Goal: Information Seeking & Learning: Find specific fact

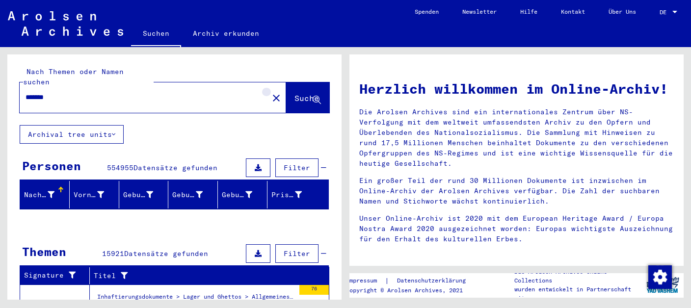
drag, startPoint x: 259, startPoint y: 79, endPoint x: 131, endPoint y: 74, distance: 127.6
click at [270, 92] on mat-icon "close" at bounding box center [276, 98] width 12 height 12
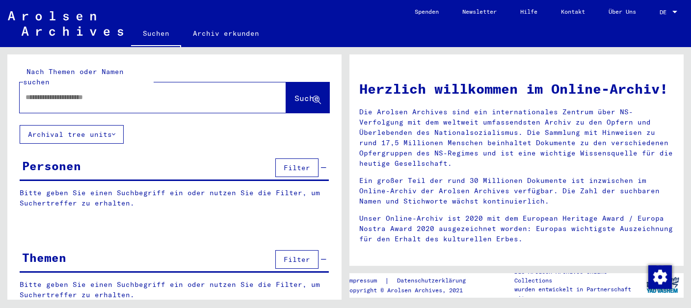
paste input "**********"
click at [294, 93] on span "Suche" at bounding box center [306, 98] width 25 height 10
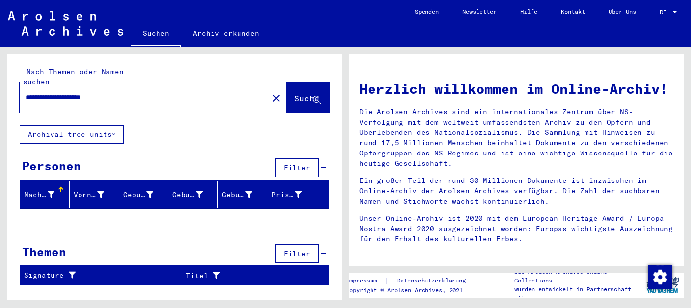
click at [309, 93] on span "Suche" at bounding box center [306, 98] width 25 height 10
click at [317, 96] on icon at bounding box center [316, 100] width 8 height 8
click at [63, 92] on input "**********" at bounding box center [141, 97] width 231 height 10
click at [61, 92] on input "**********" at bounding box center [141, 97] width 231 height 10
type input "**********"
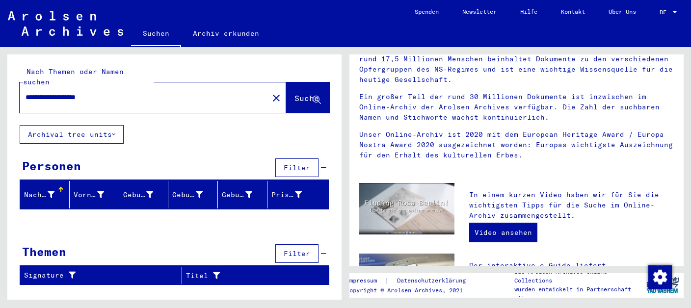
scroll to position [103, 0]
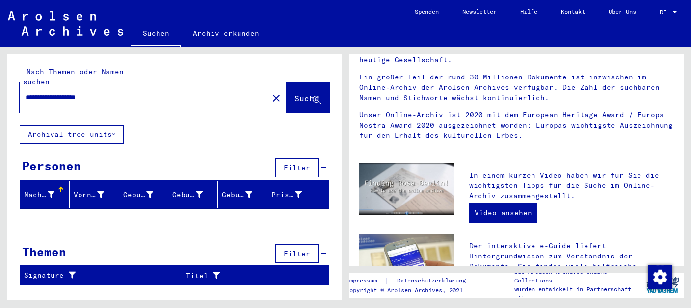
click at [270, 92] on mat-icon "close" at bounding box center [276, 98] width 12 height 12
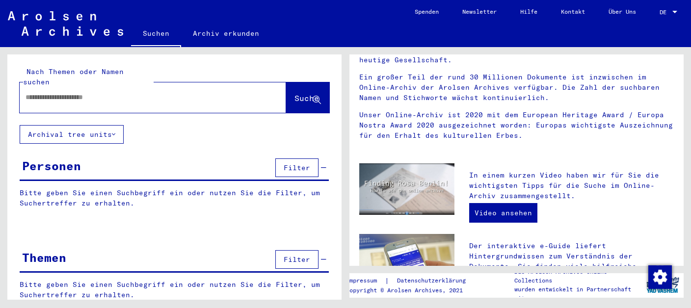
paste input "**********"
type input "**********"
click at [299, 82] on button "Suche" at bounding box center [307, 97] width 43 height 30
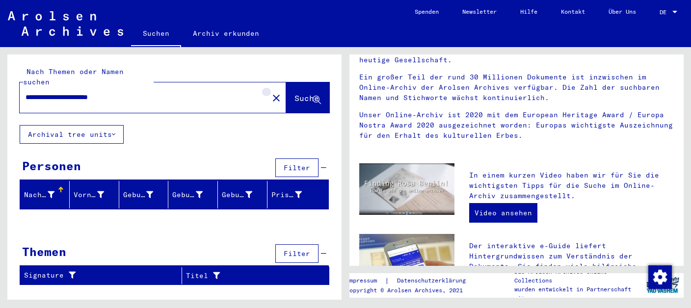
click at [270, 92] on mat-icon "close" at bounding box center [276, 98] width 12 height 12
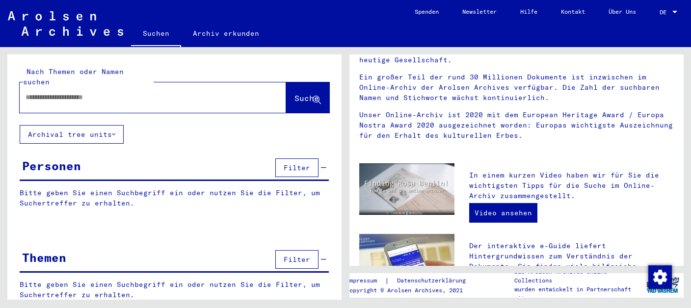
paste input "**********"
type input "**********"
click at [297, 93] on span "Suche" at bounding box center [306, 98] width 25 height 10
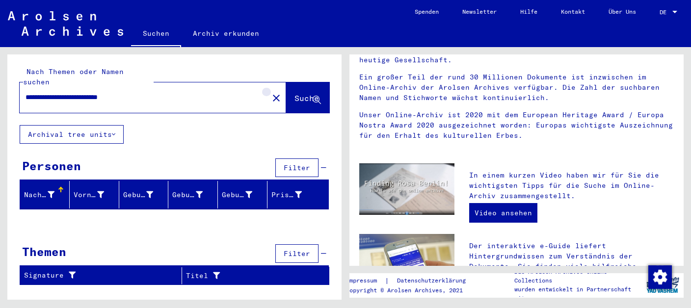
click at [270, 92] on mat-icon "close" at bounding box center [276, 98] width 12 height 12
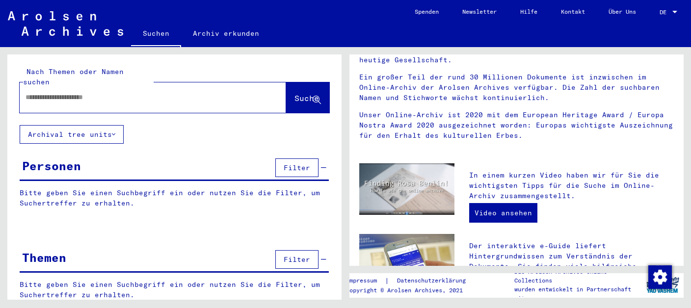
click at [172, 92] on input "text" at bounding box center [141, 97] width 231 height 10
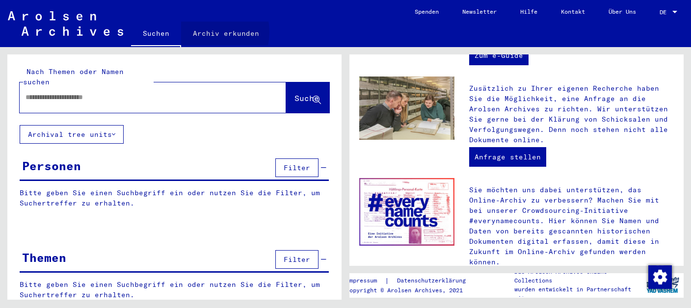
click at [203, 26] on link "Archiv erkunden" at bounding box center [226, 34] width 90 height 24
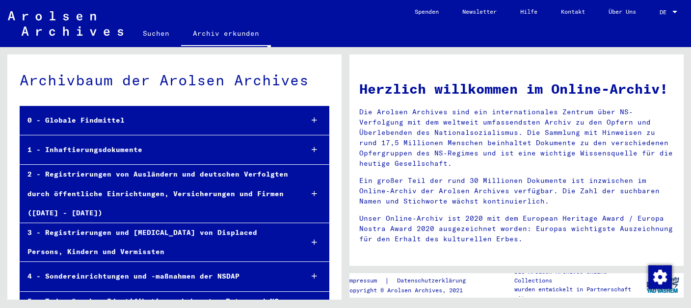
click at [110, 117] on div "0 - Globale Findmittel" at bounding box center [157, 120] width 275 height 19
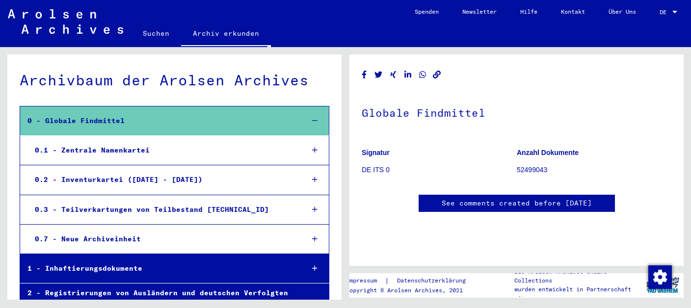
click at [101, 265] on div "1 - Inhaftierungsdokumente" at bounding box center [157, 268] width 275 height 19
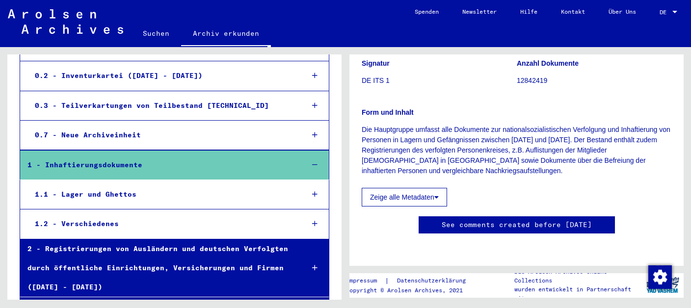
scroll to position [155, 0]
click at [438, 194] on icon at bounding box center [436, 197] width 4 height 7
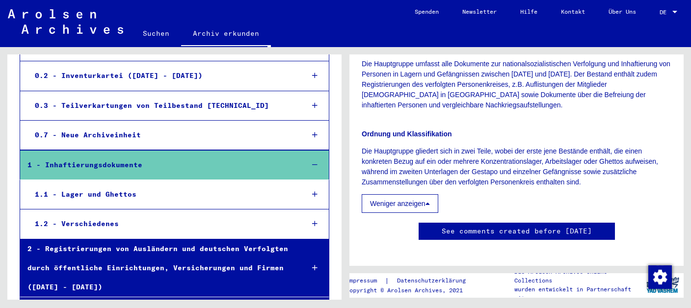
click at [205, 266] on div "2 - Registrierungen von Ausländern und deutschen Verfolgten durch öffentliche E…" at bounding box center [157, 268] width 275 height 58
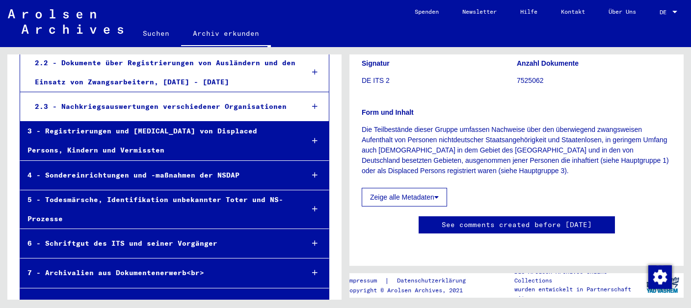
scroll to position [414, 0]
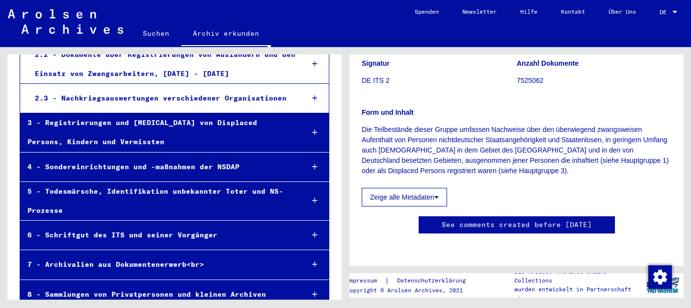
click at [221, 184] on div "5 - Todesmärsche, Identifikation unbekannter Toter und NS-Prozesse" at bounding box center [157, 201] width 275 height 38
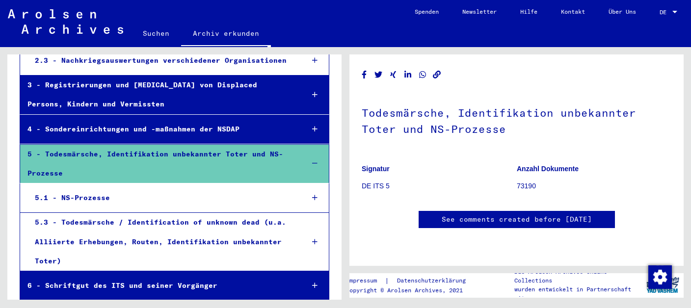
scroll to position [513, 0]
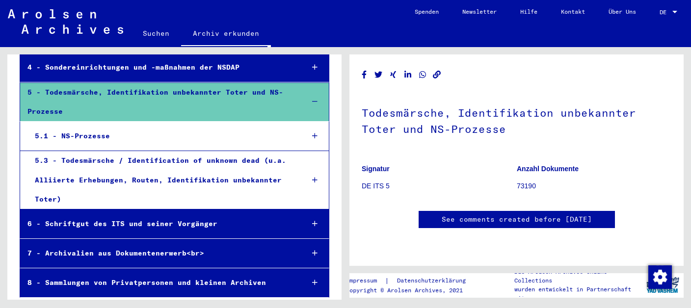
click at [157, 275] on div "8 - Sammlungen von Privatpersonen und kleinen Archiven" at bounding box center [157, 282] width 275 height 19
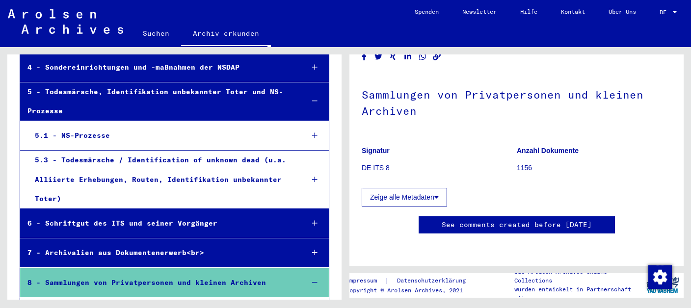
scroll to position [103, 0]
click at [570, 220] on link "See comments created before [DATE]" at bounding box center [516, 225] width 150 height 10
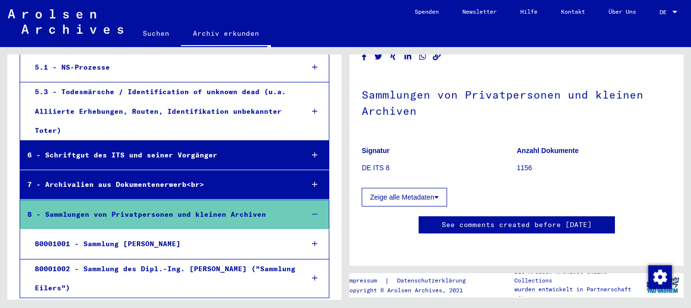
click at [181, 238] on div "80001001 - Sammlung [PERSON_NAME]" at bounding box center [161, 243] width 268 height 19
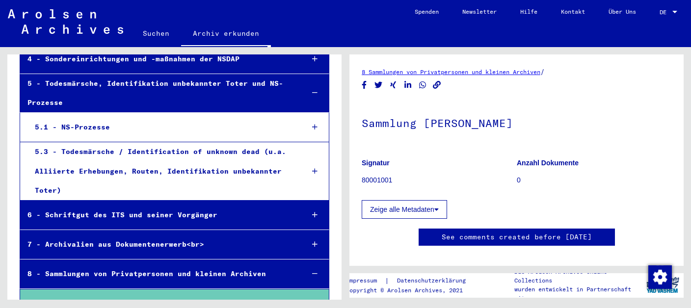
scroll to position [469, 0]
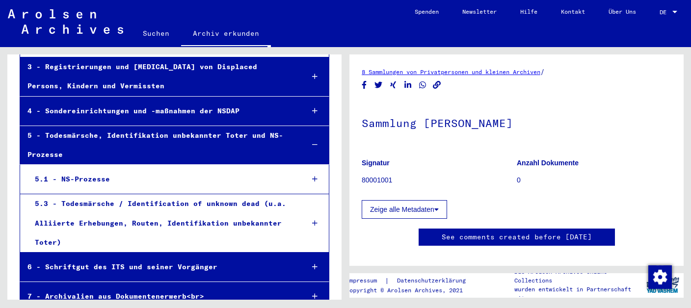
click at [127, 259] on div "6 - Schriftgut des ITS und seiner Vorgänger" at bounding box center [157, 267] width 275 height 19
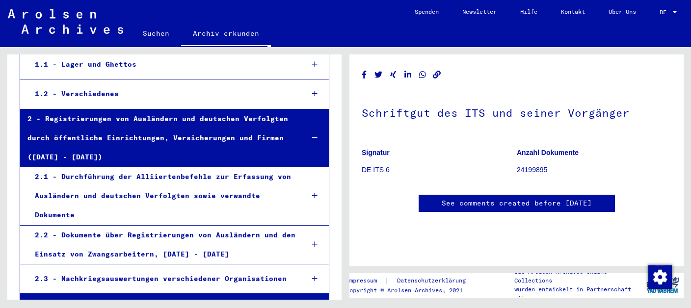
scroll to position [210, 0]
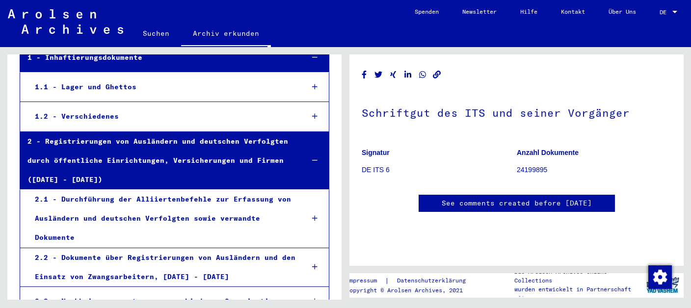
click at [179, 122] on mat-tree-node "1.2 - Verschiedenes" at bounding box center [174, 116] width 309 height 29
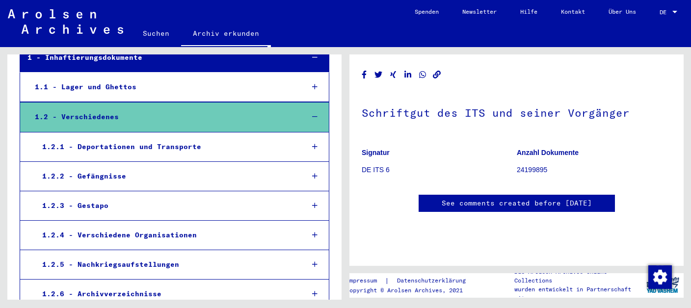
click at [110, 206] on div "1.2.3 - Gestapo" at bounding box center [165, 205] width 261 height 19
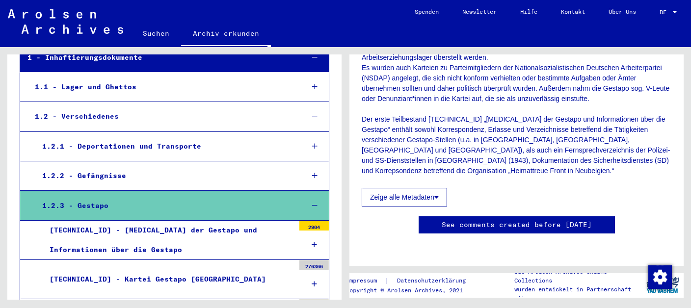
scroll to position [518, 0]
click at [438, 194] on icon at bounding box center [436, 197] width 4 height 7
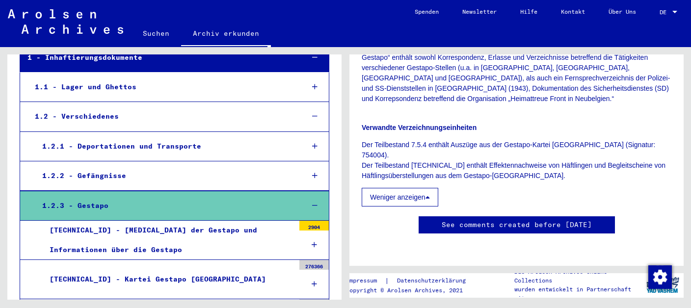
click at [441, 220] on link "See comments created before [DATE]" at bounding box center [516, 225] width 150 height 10
click at [236, 223] on div "[TECHNICAL_ID] - [MEDICAL_DATA] der Gestapo und Informationen über die Gestapo" at bounding box center [168, 240] width 252 height 38
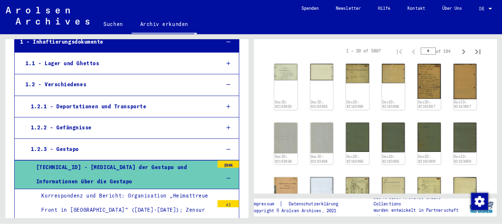
scroll to position [155, 0]
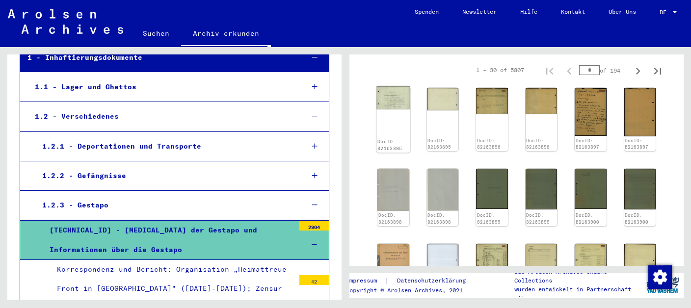
click at [396, 103] on img at bounding box center [392, 98] width 33 height 24
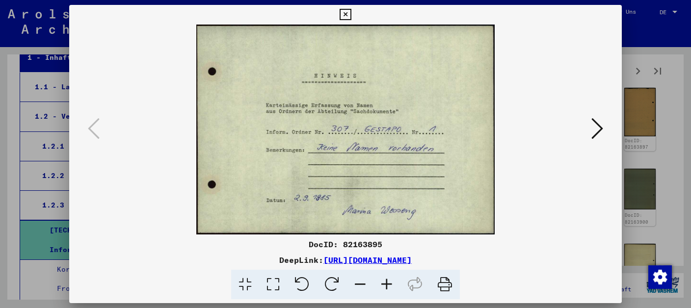
click at [597, 132] on icon at bounding box center [597, 129] width 12 height 24
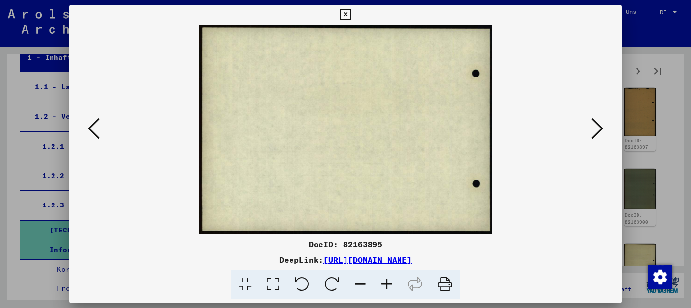
click at [597, 132] on icon at bounding box center [597, 129] width 12 height 24
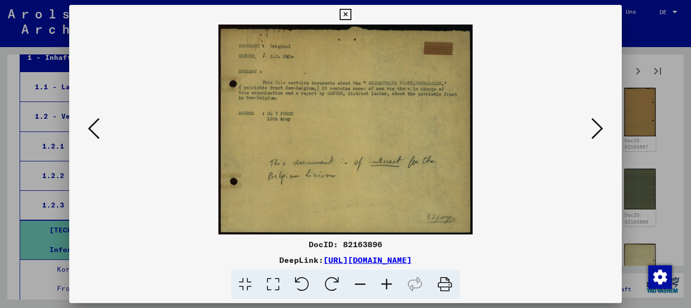
click at [597, 132] on icon at bounding box center [597, 129] width 12 height 24
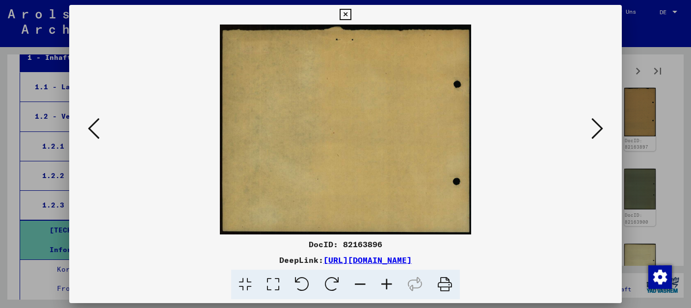
click at [597, 132] on icon at bounding box center [597, 129] width 12 height 24
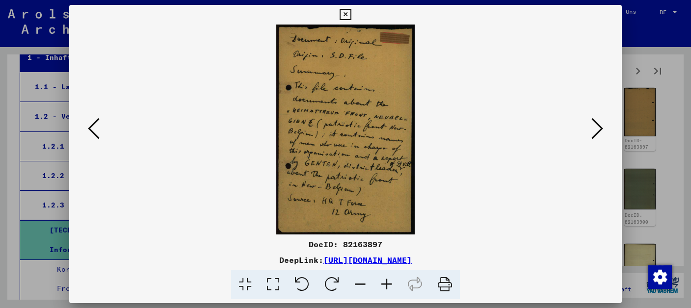
click at [597, 132] on icon at bounding box center [597, 129] width 12 height 24
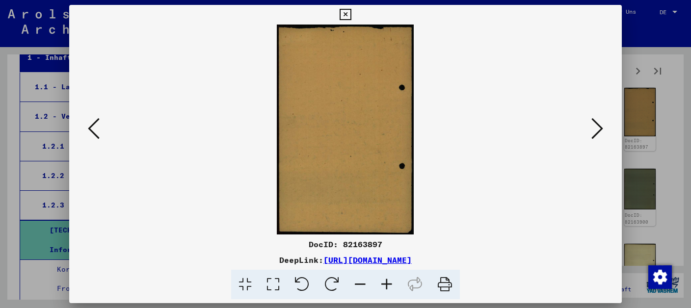
click at [597, 132] on icon at bounding box center [597, 129] width 12 height 24
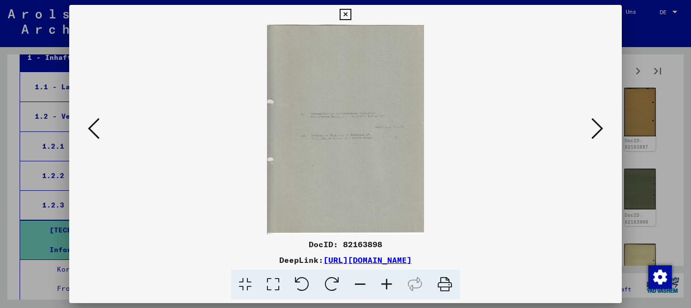
click at [597, 132] on icon at bounding box center [597, 129] width 12 height 24
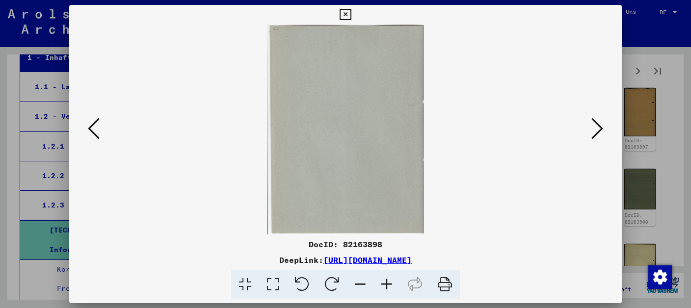
click at [597, 132] on icon at bounding box center [597, 129] width 12 height 24
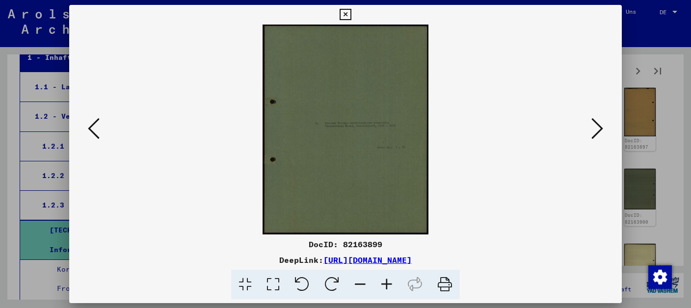
click at [598, 133] on icon at bounding box center [597, 129] width 12 height 24
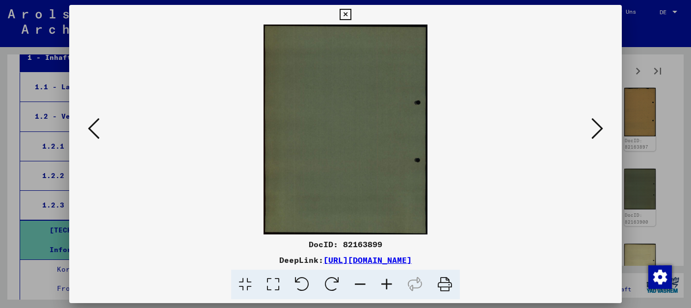
click at [598, 133] on icon at bounding box center [597, 129] width 12 height 24
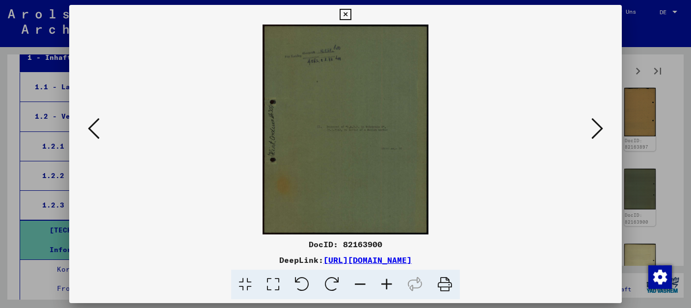
click at [598, 133] on icon at bounding box center [597, 129] width 12 height 24
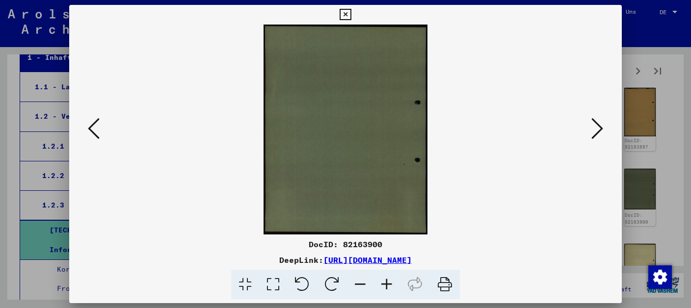
click at [598, 133] on icon at bounding box center [597, 129] width 12 height 24
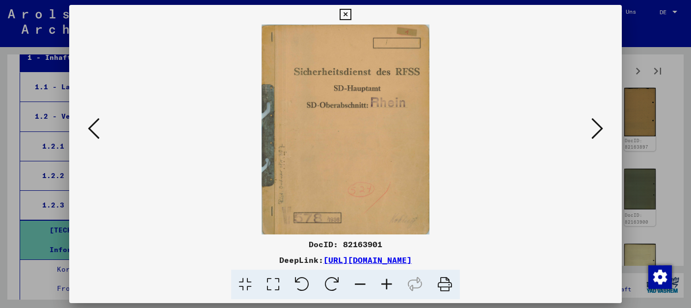
click at [598, 133] on icon at bounding box center [597, 129] width 12 height 24
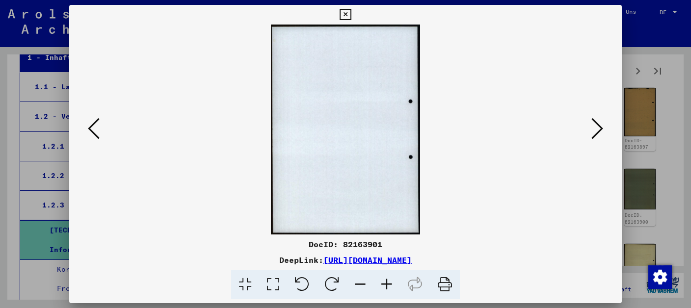
click at [599, 134] on icon at bounding box center [597, 129] width 12 height 24
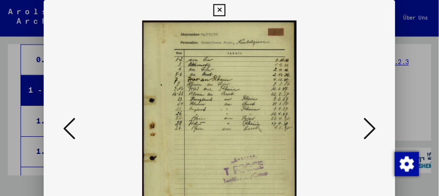
scroll to position [209, 0]
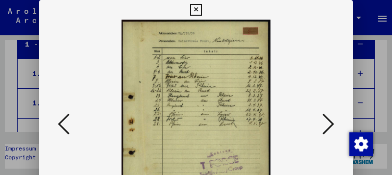
click at [328, 124] on icon at bounding box center [329, 124] width 12 height 24
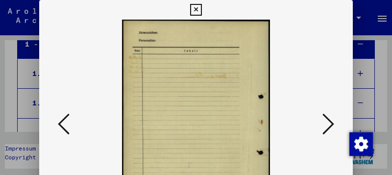
click at [328, 124] on icon at bounding box center [329, 124] width 12 height 24
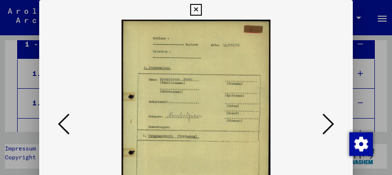
click at [328, 124] on icon at bounding box center [329, 124] width 12 height 24
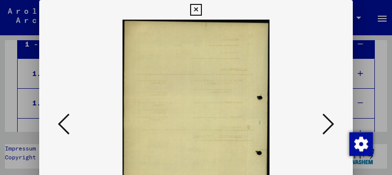
click at [328, 124] on icon at bounding box center [329, 124] width 12 height 24
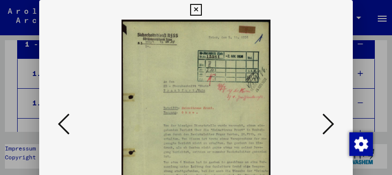
click at [331, 125] on icon at bounding box center [329, 124] width 12 height 24
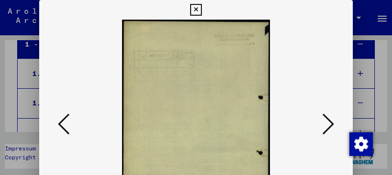
click at [331, 125] on icon at bounding box center [329, 124] width 12 height 24
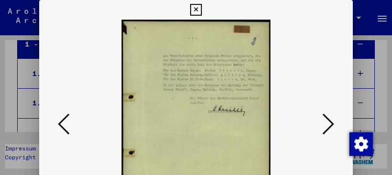
click at [331, 125] on icon at bounding box center [329, 124] width 12 height 24
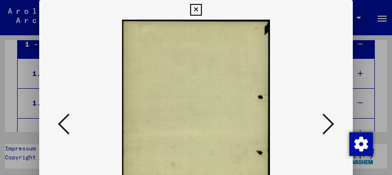
click at [331, 125] on icon at bounding box center [329, 124] width 12 height 24
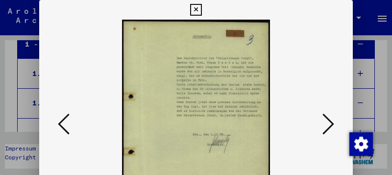
click at [331, 125] on icon at bounding box center [329, 124] width 12 height 24
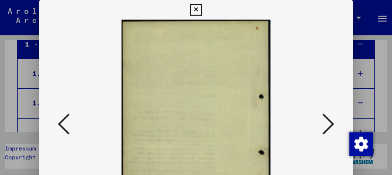
click at [331, 125] on icon at bounding box center [329, 124] width 12 height 24
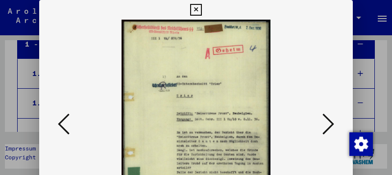
drag, startPoint x: 331, startPoint y: 125, endPoint x: 316, endPoint y: 101, distance: 28.4
click at [316, 102] on div at bounding box center [196, 125] width 314 height 210
click at [333, 122] on icon at bounding box center [329, 124] width 12 height 24
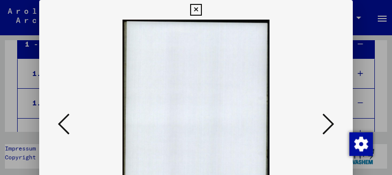
click at [333, 123] on icon at bounding box center [329, 124] width 12 height 24
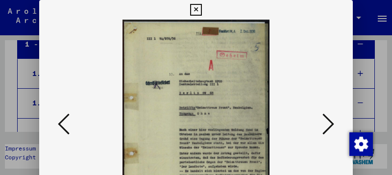
click at [333, 123] on icon at bounding box center [329, 124] width 12 height 24
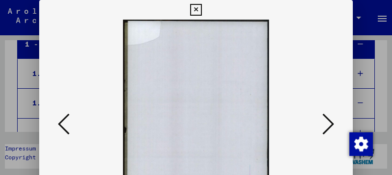
click at [333, 123] on icon at bounding box center [329, 124] width 12 height 24
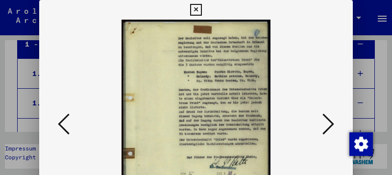
click at [333, 123] on icon at bounding box center [329, 124] width 12 height 24
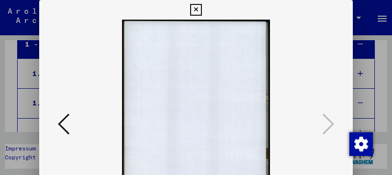
click at [202, 6] on icon at bounding box center [195, 10] width 11 height 12
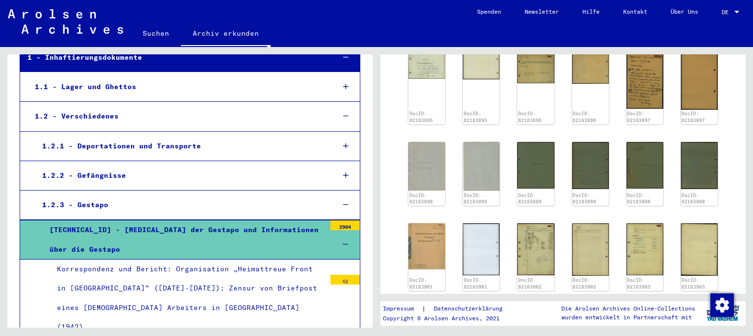
scroll to position [265, 0]
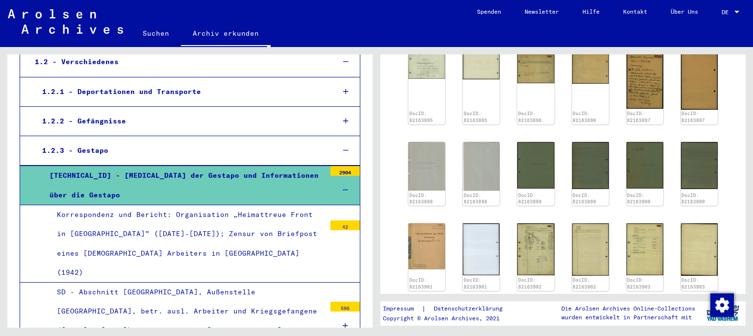
click at [166, 119] on div "1.2.2 - Gefängnisse" at bounding box center [181, 121] width 292 height 19
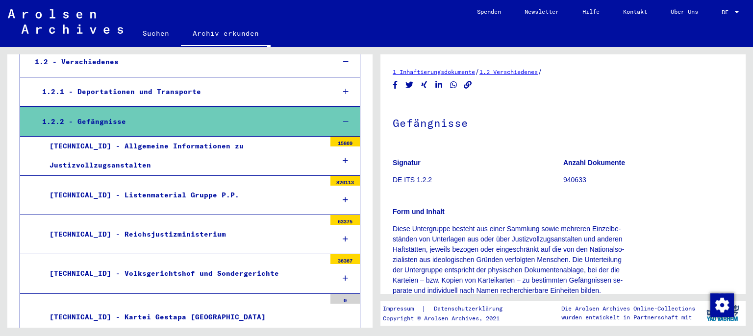
click at [155, 147] on div "[TECHNICAL_ID] - Allgemeine Informationen zu Justizvollzugsanstalten" at bounding box center [184, 156] width 284 height 38
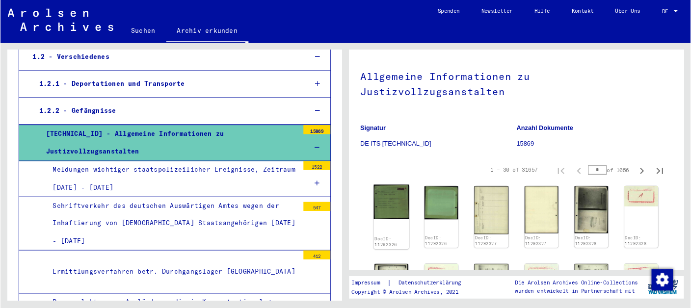
scroll to position [54, 0]
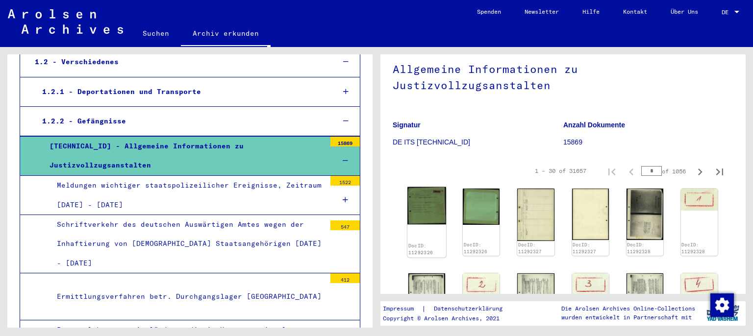
click at [431, 195] on img at bounding box center [427, 206] width 39 height 38
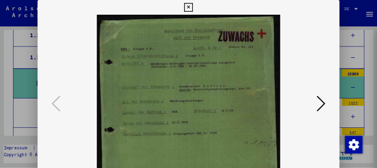
scroll to position [264, 0]
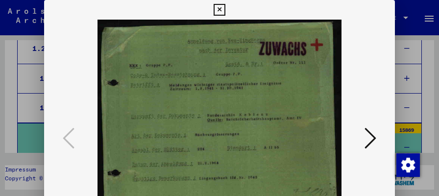
click at [373, 144] on icon at bounding box center [371, 139] width 12 height 24
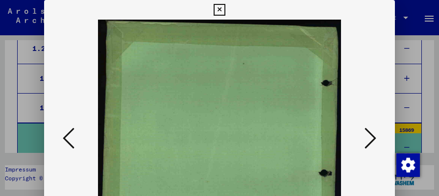
click at [371, 139] on icon at bounding box center [371, 139] width 12 height 24
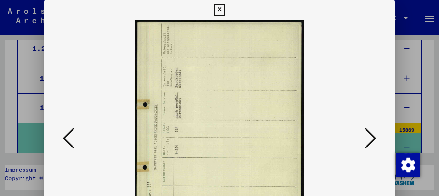
click at [371, 139] on icon at bounding box center [371, 139] width 12 height 24
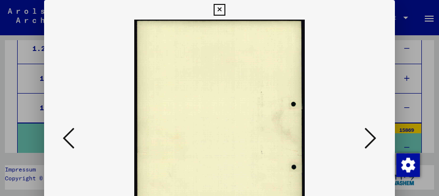
click at [371, 139] on icon at bounding box center [371, 139] width 12 height 24
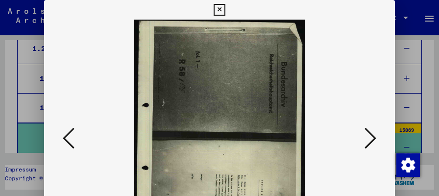
click at [371, 138] on icon at bounding box center [371, 139] width 12 height 24
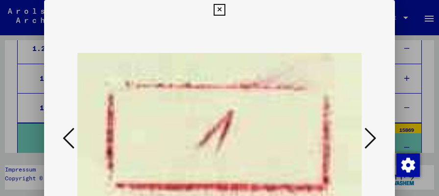
click at [371, 138] on icon at bounding box center [371, 139] width 12 height 24
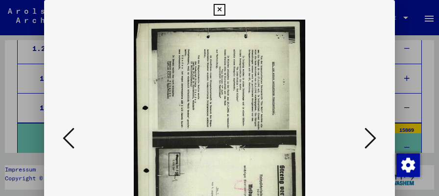
click at [376, 129] on icon at bounding box center [371, 139] width 12 height 24
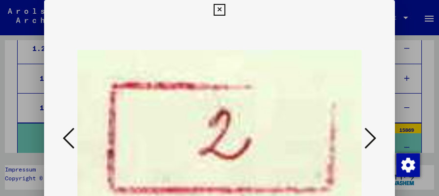
click at [376, 132] on icon at bounding box center [371, 139] width 12 height 24
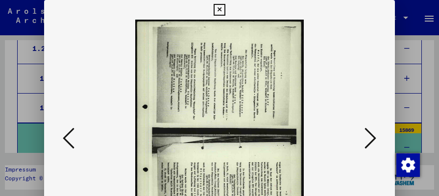
drag, startPoint x: 232, startPoint y: 145, endPoint x: 239, endPoint y: 109, distance: 36.6
click at [239, 109] on img at bounding box center [219, 139] width 285 height 238
click at [216, 93] on img at bounding box center [219, 139] width 285 height 238
click at [219, 97] on img at bounding box center [219, 139] width 285 height 238
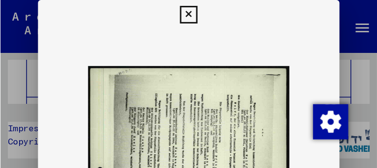
scroll to position [285, 0]
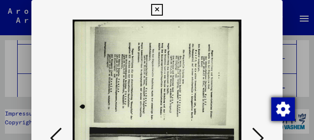
click at [287, 112] on img "button" at bounding box center [283, 110] width 24 height 24
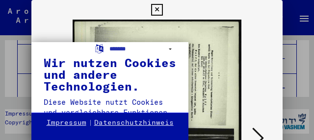
click at [294, 48] on div "**********" at bounding box center [157, 70] width 314 height 140
click at [274, 9] on div "**********" at bounding box center [157, 70] width 314 height 140
drag, startPoint x: 268, startPoint y: 88, endPoint x: 282, endPoint y: 82, distance: 14.9
click at [268, 88] on div "**********" at bounding box center [157, 70] width 314 height 140
click at [299, 75] on div "**********" at bounding box center [157, 70] width 314 height 140
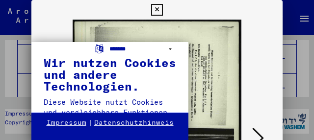
click at [109, 42] on select "**********" at bounding box center [142, 49] width 67 height 14
click option "*******" at bounding box center [0, 0] width 0 height 0
drag, startPoint x: 276, startPoint y: 59, endPoint x: 301, endPoint y: 56, distance: 25.2
click at [276, 59] on div "**********" at bounding box center [157, 70] width 314 height 140
drag, startPoint x: 301, startPoint y: 56, endPoint x: 283, endPoint y: 31, distance: 31.0
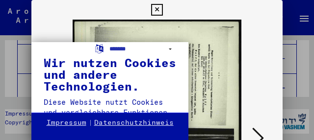
click at [299, 55] on div "**********" at bounding box center [157, 70] width 314 height 140
click at [277, 11] on div "**********" at bounding box center [157, 70] width 314 height 140
click at [275, 9] on div "**********" at bounding box center [157, 70] width 314 height 140
click at [261, 135] on div "**********" at bounding box center [157, 70] width 314 height 140
click at [14, 44] on div "**********" at bounding box center [157, 70] width 314 height 140
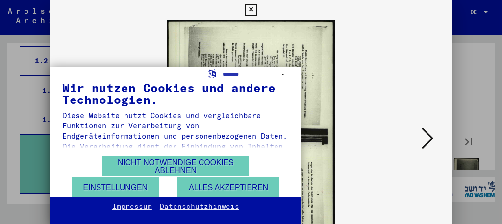
scroll to position [296, 0]
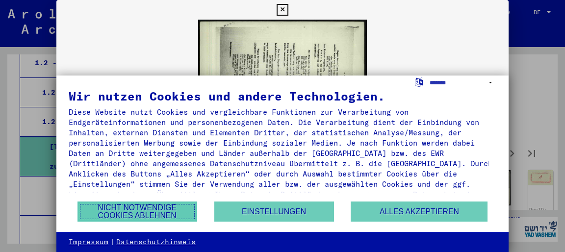
click at [169, 215] on button "Nicht notwendige Cookies ablehnen" at bounding box center [137, 212] width 120 height 20
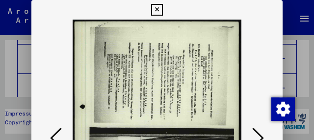
scroll to position [294, 0]
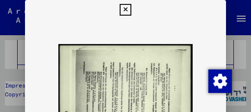
drag, startPoint x: 164, startPoint y: 80, endPoint x: 155, endPoint y: 45, distance: 36.5
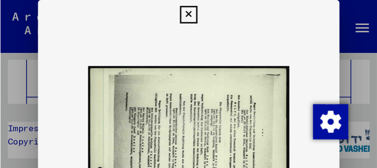
scroll to position [285, 0]
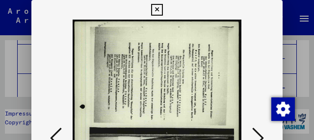
click at [162, 7] on icon at bounding box center [156, 10] width 11 height 12
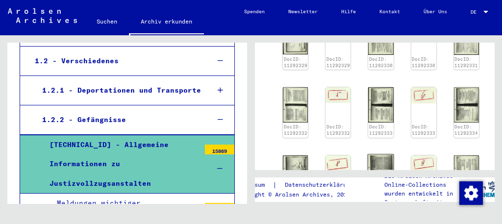
scroll to position [176, 0]
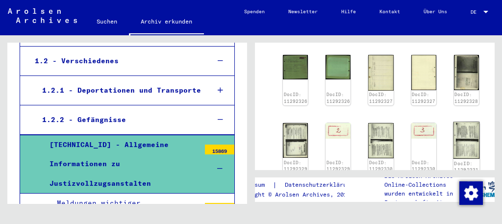
click at [454, 143] on img at bounding box center [466, 140] width 26 height 37
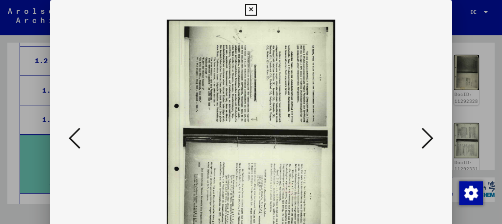
click at [432, 139] on icon at bounding box center [428, 139] width 12 height 24
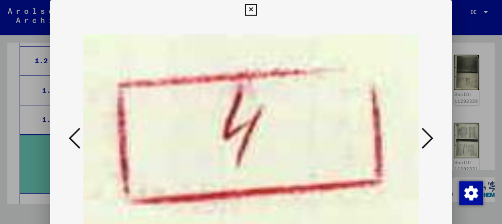
click at [432, 139] on icon at bounding box center [428, 139] width 12 height 24
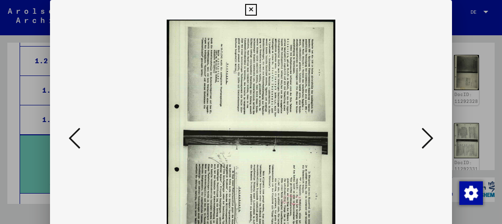
click at [432, 139] on icon at bounding box center [428, 139] width 12 height 24
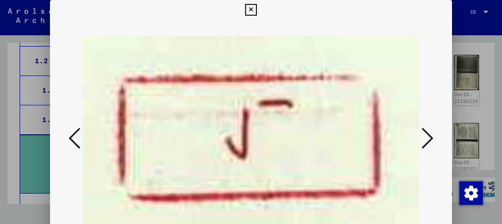
click at [432, 139] on icon at bounding box center [428, 139] width 12 height 24
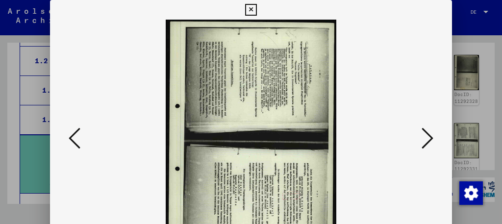
click at [432, 139] on icon at bounding box center [428, 139] width 12 height 24
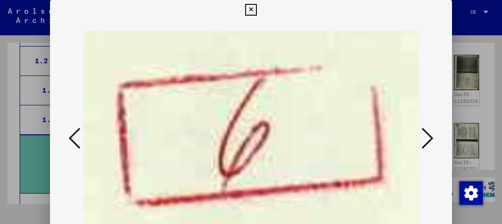
click at [432, 139] on icon at bounding box center [428, 139] width 12 height 24
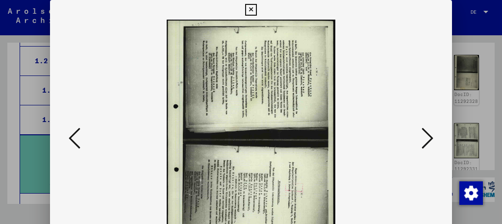
click at [432, 139] on icon at bounding box center [428, 139] width 12 height 24
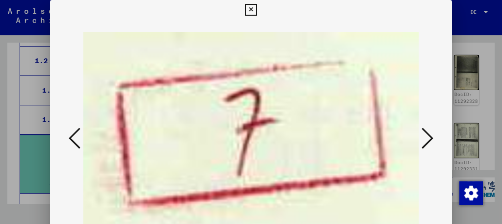
click at [432, 139] on icon at bounding box center [428, 139] width 12 height 24
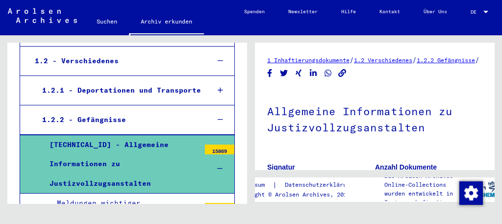
click at [105, 135] on div "[TECHNICAL_ID] - Allgemeine Informationen zu Justizvollzugsanstalten" at bounding box center [121, 164] width 158 height 58
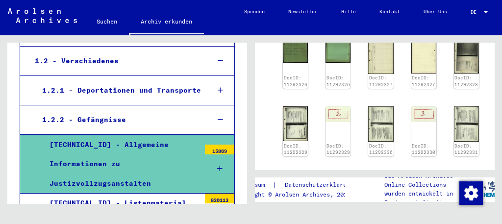
scroll to position [207, 0]
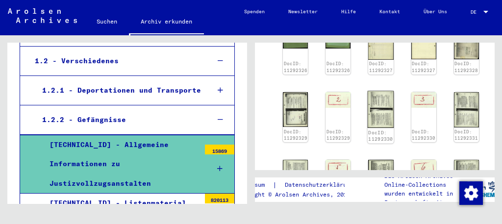
click at [378, 119] on img at bounding box center [381, 109] width 26 height 37
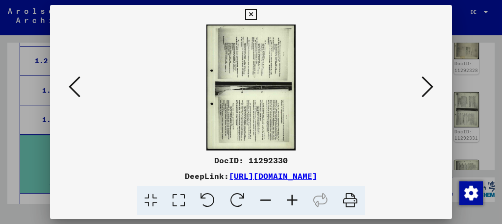
click at [214, 198] on icon at bounding box center [208, 201] width 30 height 30
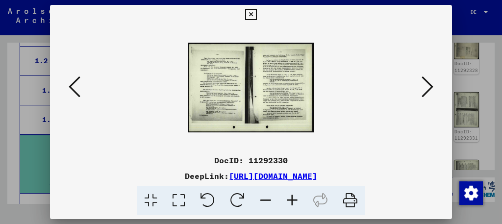
click at [285, 199] on icon at bounding box center [292, 201] width 26 height 30
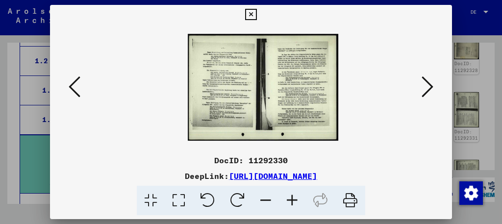
click at [285, 199] on icon at bounding box center [292, 201] width 26 height 30
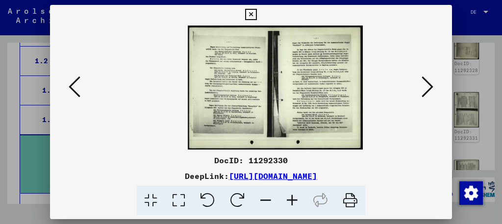
click at [285, 199] on icon at bounding box center [292, 201] width 26 height 30
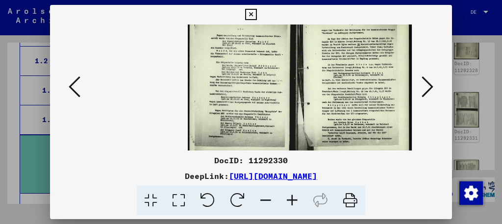
click at [285, 199] on icon at bounding box center [292, 201] width 26 height 30
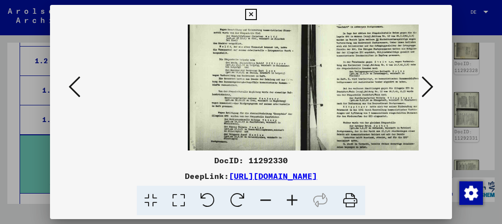
click at [285, 199] on icon at bounding box center [292, 201] width 26 height 30
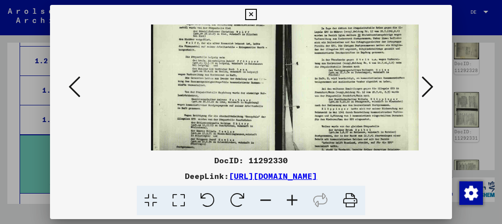
scroll to position [3, 37]
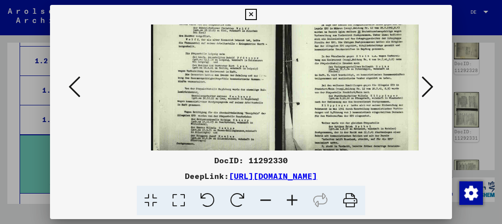
drag, startPoint x: 276, startPoint y: 111, endPoint x: 206, endPoint y: 138, distance: 74.2
click at [206, 138] on img at bounding box center [288, 84] width 273 height 194
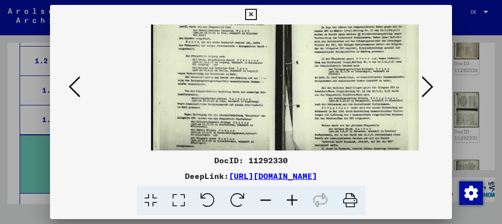
scroll to position [0, 37]
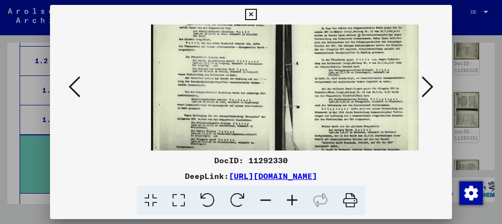
drag, startPoint x: 241, startPoint y: 112, endPoint x: 166, endPoint y: 116, distance: 75.1
click at [166, 116] on img at bounding box center [288, 87] width 273 height 194
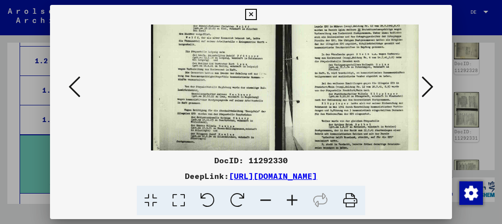
scroll to position [7, 37]
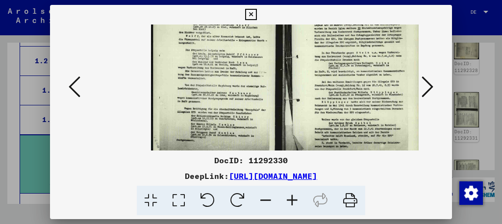
drag, startPoint x: 253, startPoint y: 128, endPoint x: 250, endPoint y: 121, distance: 7.3
click at [250, 121] on img at bounding box center [288, 80] width 273 height 194
click at [288, 195] on icon at bounding box center [292, 201] width 26 height 30
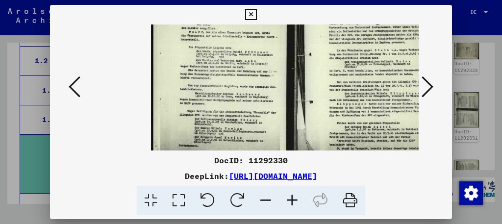
click at [288, 195] on icon at bounding box center [292, 201] width 26 height 30
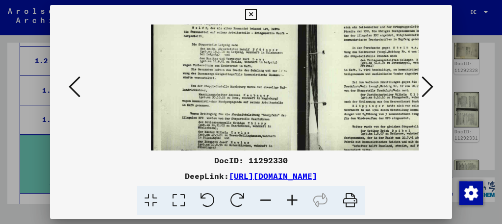
click at [290, 194] on icon at bounding box center [292, 201] width 26 height 30
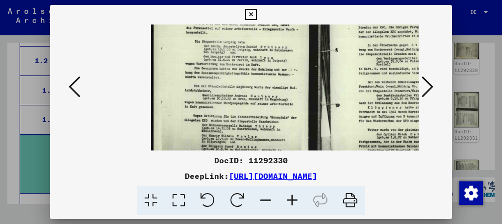
click at [290, 195] on icon at bounding box center [292, 201] width 26 height 30
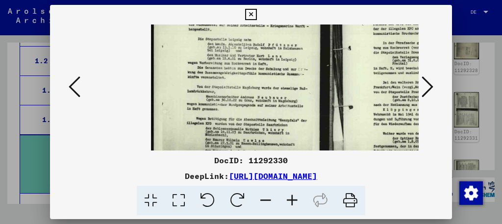
click at [290, 195] on icon at bounding box center [292, 201] width 26 height 30
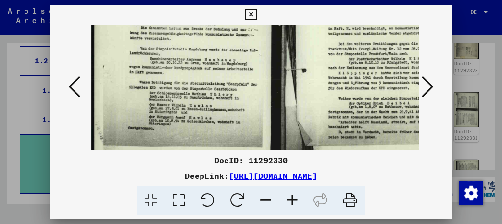
scroll to position [46, 98]
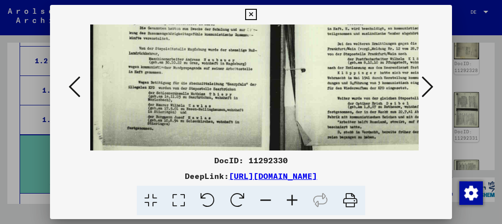
drag, startPoint x: 295, startPoint y: 126, endPoint x: 238, endPoint y: 90, distance: 67.5
click at [238, 90] on img at bounding box center [289, 41] width 396 height 281
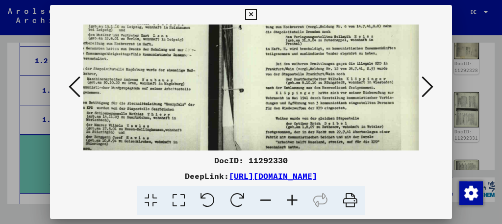
scroll to position [26, 159]
drag, startPoint x: 334, startPoint y: 95, endPoint x: 206, endPoint y: 105, distance: 128.0
click at [206, 105] on img at bounding box center [227, 61] width 396 height 281
drag, startPoint x: 424, startPoint y: 104, endPoint x: 424, endPoint y: 114, distance: 9.3
click at [424, 114] on div at bounding box center [251, 88] width 402 height 126
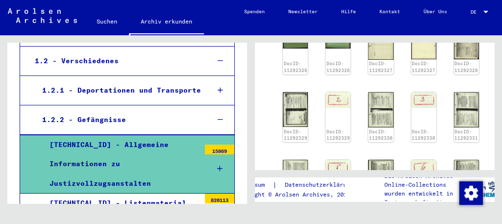
scroll to position [466, 0]
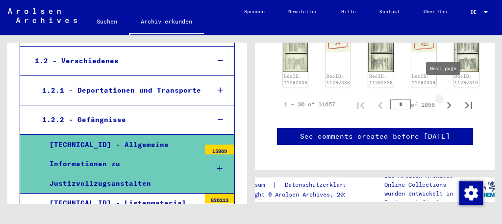
click at [446, 99] on icon "Next page" at bounding box center [449, 106] width 14 height 14
type input "*"
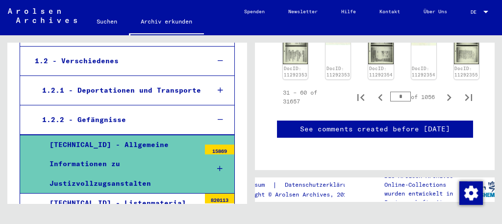
scroll to position [854, 0]
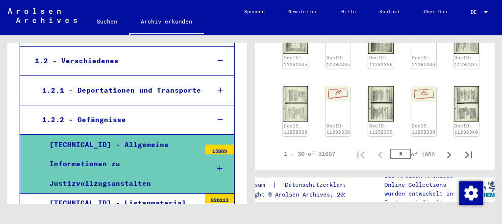
scroll to position [414, 0]
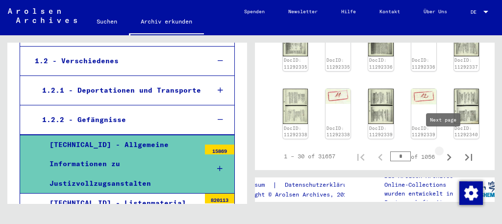
click at [442, 151] on icon "Next page" at bounding box center [449, 158] width 14 height 14
type input "*"
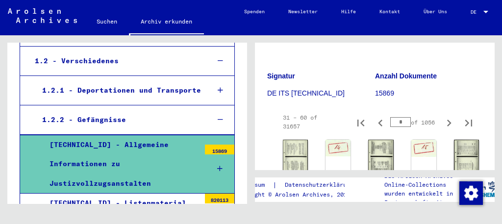
scroll to position [155, 0]
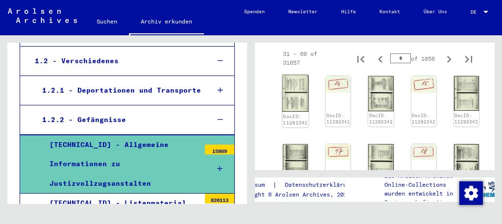
click at [299, 102] on img at bounding box center [296, 93] width 26 height 37
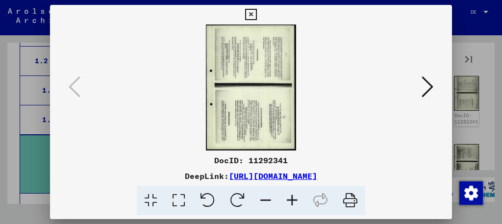
click at [213, 200] on icon at bounding box center [208, 201] width 30 height 30
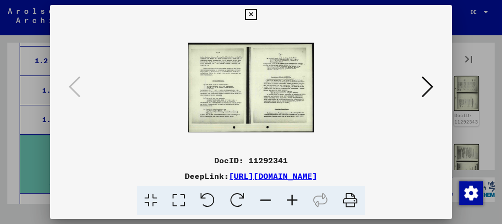
click at [213, 200] on icon at bounding box center [208, 201] width 30 height 30
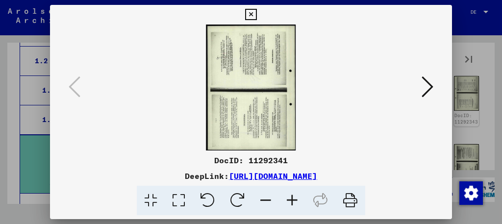
click at [213, 200] on icon at bounding box center [208, 201] width 30 height 30
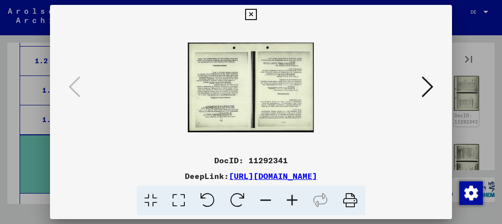
click at [213, 200] on icon at bounding box center [208, 201] width 30 height 30
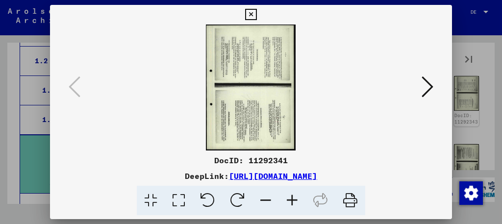
click at [213, 200] on icon at bounding box center [208, 201] width 30 height 30
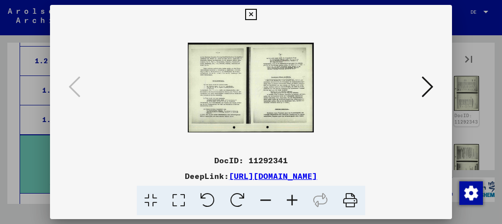
click at [290, 201] on icon at bounding box center [292, 201] width 26 height 30
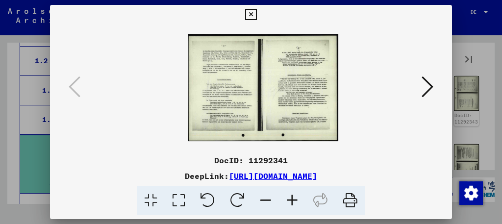
click at [290, 201] on icon at bounding box center [292, 201] width 26 height 30
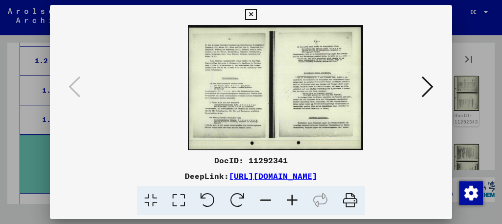
click at [290, 201] on icon at bounding box center [292, 201] width 26 height 30
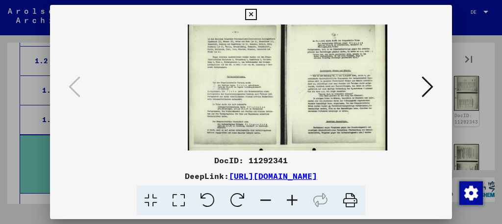
click at [290, 201] on icon at bounding box center [292, 201] width 26 height 30
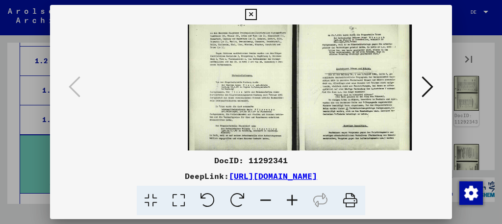
click at [290, 201] on icon at bounding box center [292, 201] width 26 height 30
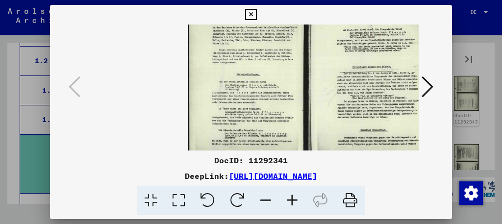
click at [290, 201] on icon at bounding box center [292, 201] width 26 height 30
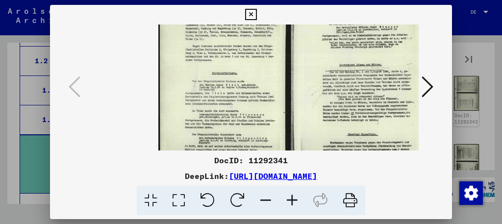
scroll to position [0, 37]
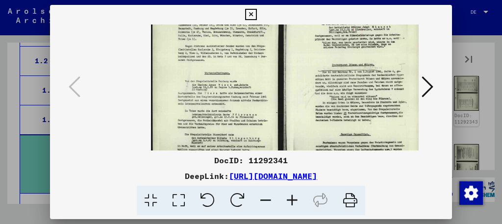
drag, startPoint x: 315, startPoint y: 107, endPoint x: 217, endPoint y: 123, distance: 98.9
click at [217, 123] on img at bounding box center [288, 87] width 273 height 195
click at [257, 14] on icon at bounding box center [250, 15] width 11 height 12
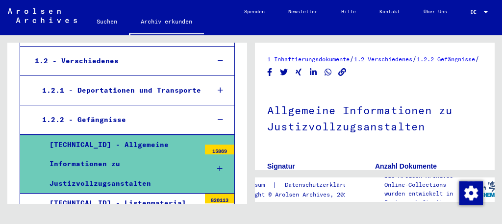
scroll to position [0, 0]
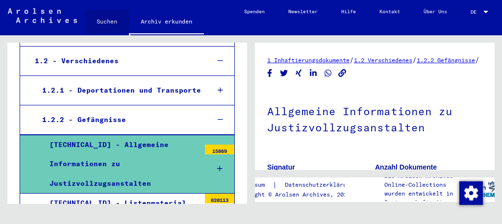
click at [102, 17] on link "Suchen" at bounding box center [107, 22] width 44 height 24
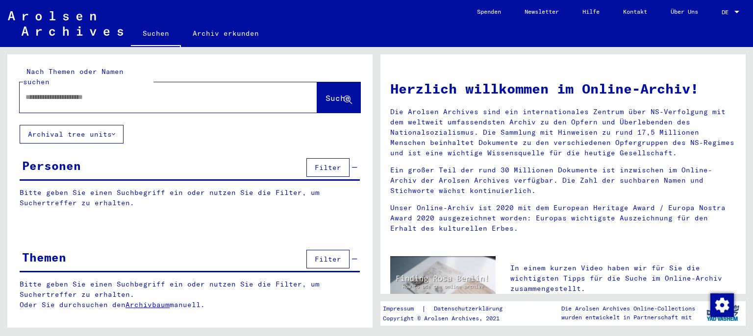
click at [154, 92] on input "text" at bounding box center [157, 97] width 262 height 10
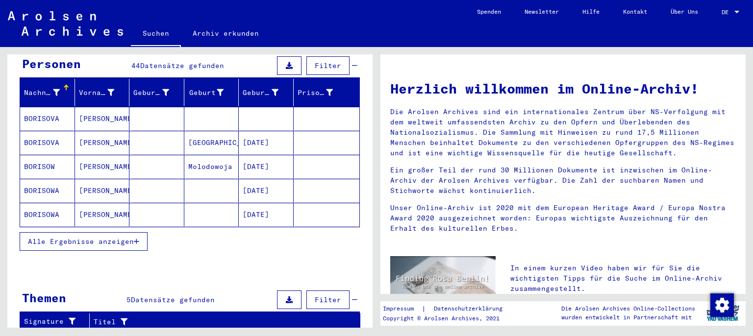
scroll to position [108, 0]
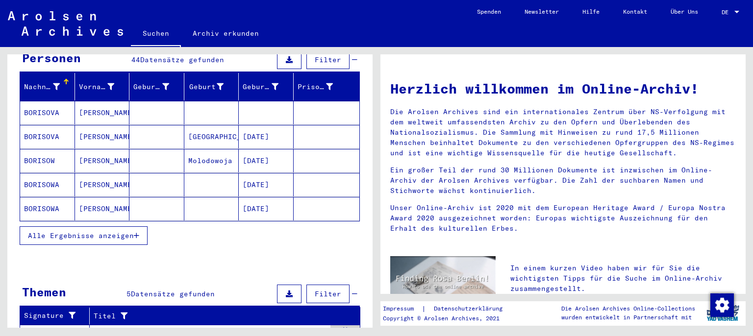
click at [130, 232] on span "Alle Ergebnisse anzeigen" at bounding box center [81, 236] width 106 height 9
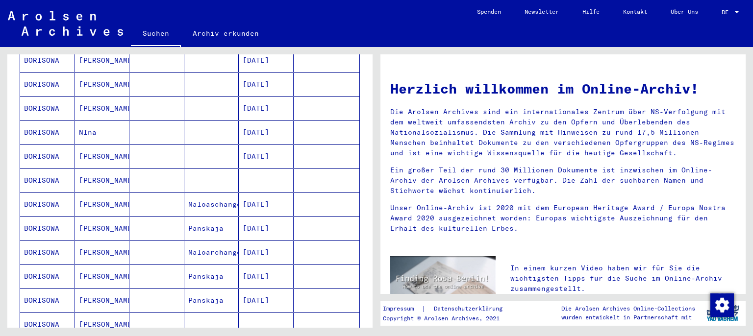
scroll to position [433, 0]
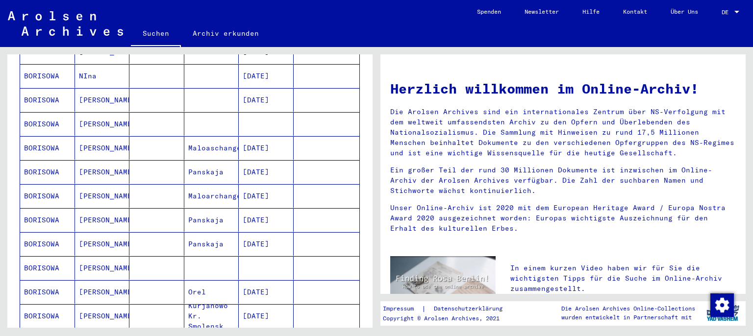
click at [219, 281] on mat-cell "Orel" at bounding box center [211, 293] width 55 height 24
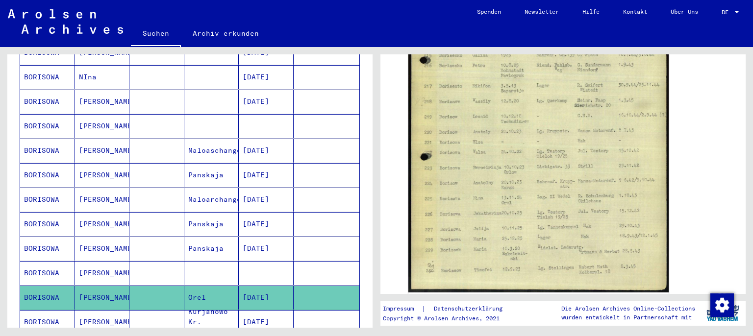
scroll to position [108, 0]
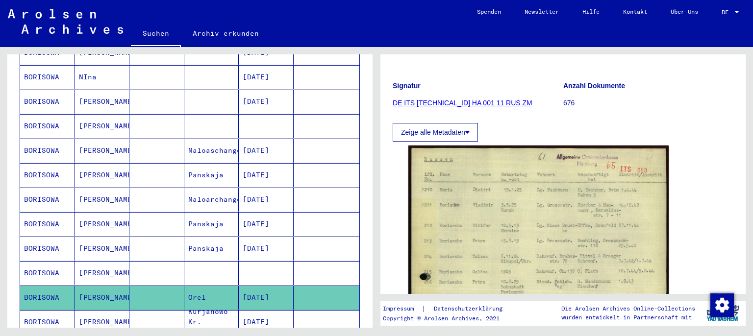
click at [470, 129] on icon at bounding box center [467, 132] width 4 height 7
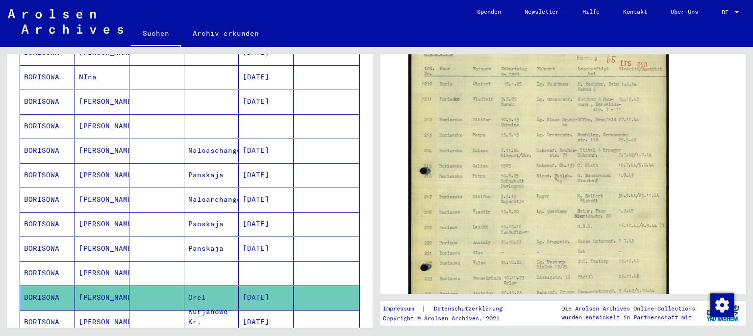
scroll to position [162, 0]
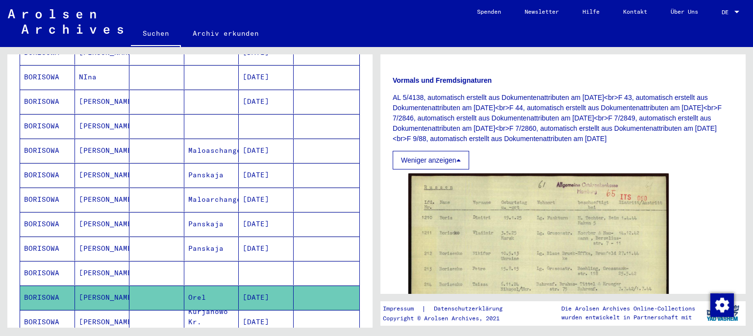
click at [460, 163] on icon at bounding box center [459, 160] width 4 height 7
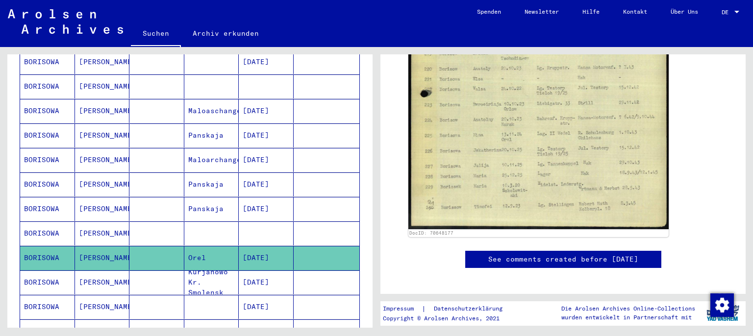
scroll to position [492, 0]
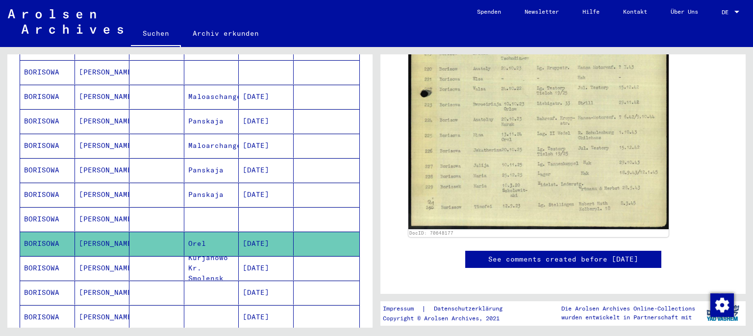
click at [177, 232] on mat-cell at bounding box center [156, 244] width 55 height 24
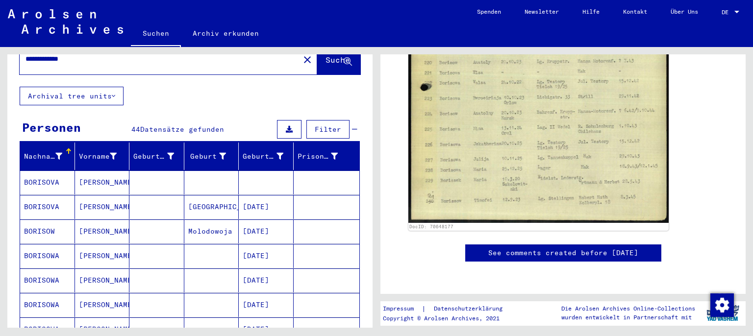
scroll to position [0, 0]
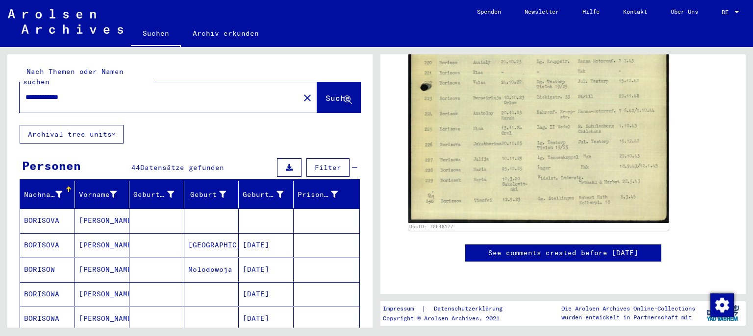
drag, startPoint x: 82, startPoint y: 78, endPoint x: 0, endPoint y: 82, distance: 82.0
click at [26, 92] on input "**********" at bounding box center [160, 97] width 268 height 10
type input "**********"
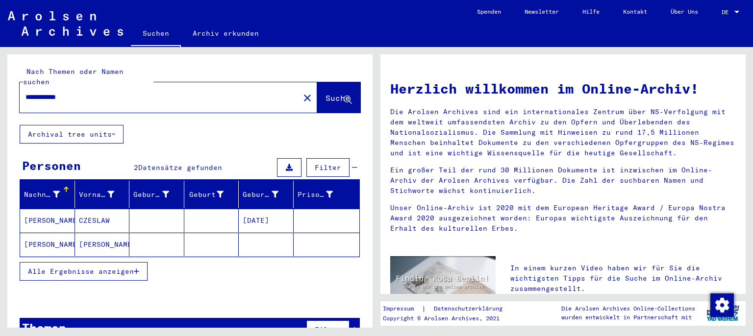
click at [85, 267] on span "Alle Ergebnisse anzeigen" at bounding box center [81, 271] width 106 height 9
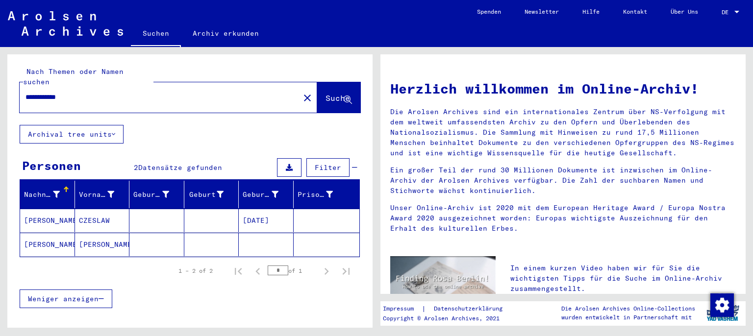
scroll to position [37, 0]
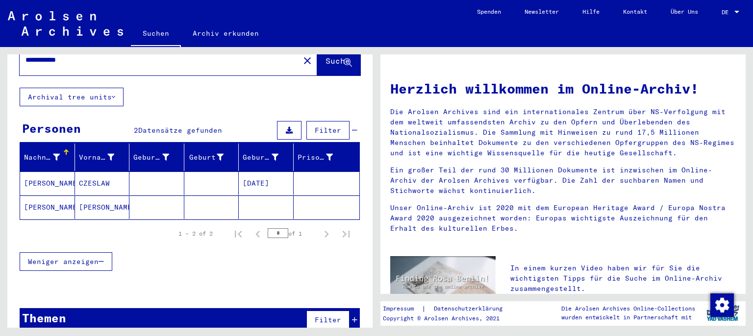
click at [62, 196] on mat-cell "[PERSON_NAME]" at bounding box center [47, 208] width 55 height 24
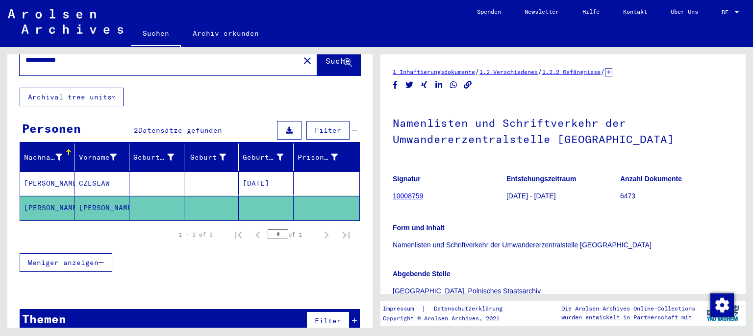
click at [57, 172] on mat-cell "[PERSON_NAME]" at bounding box center [47, 184] width 55 height 24
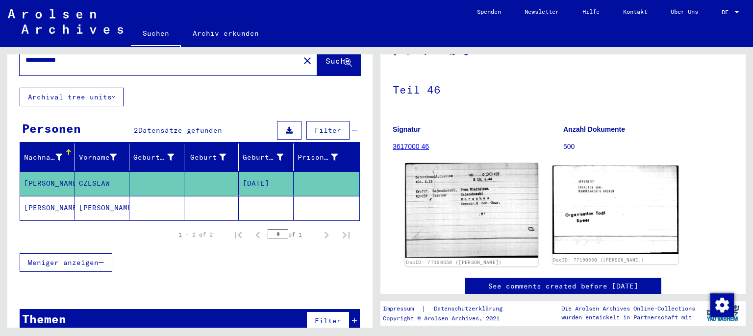
click at [464, 203] on img at bounding box center [472, 210] width 132 height 95
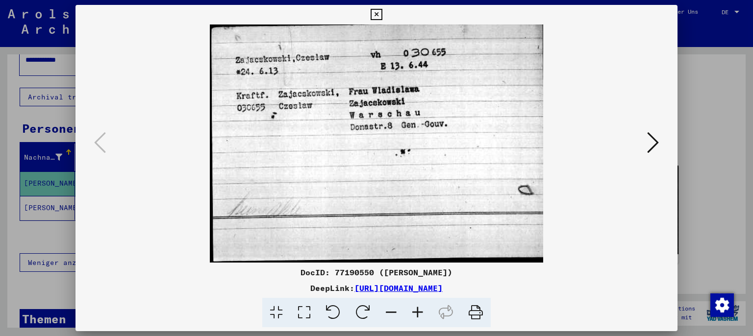
scroll to position [54, 0]
click at [645, 149] on img at bounding box center [377, 144] width 536 height 238
click at [652, 149] on icon at bounding box center [653, 143] width 12 height 24
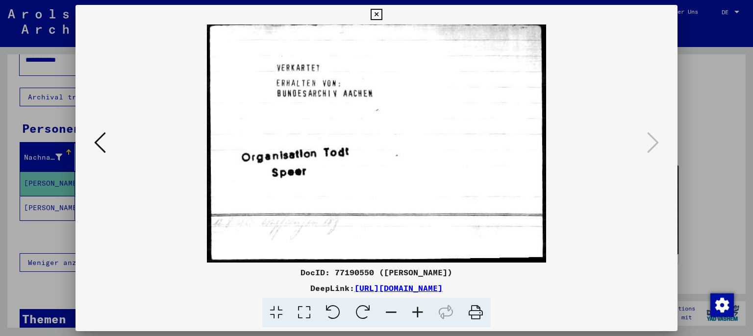
click at [382, 16] on icon at bounding box center [376, 15] width 11 height 12
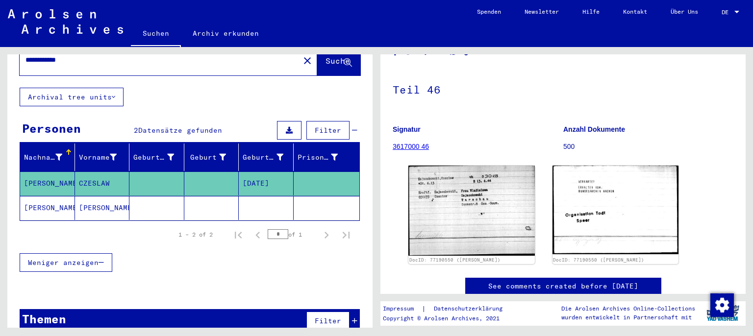
click at [103, 196] on mat-cell "[PERSON_NAME]" at bounding box center [102, 208] width 55 height 24
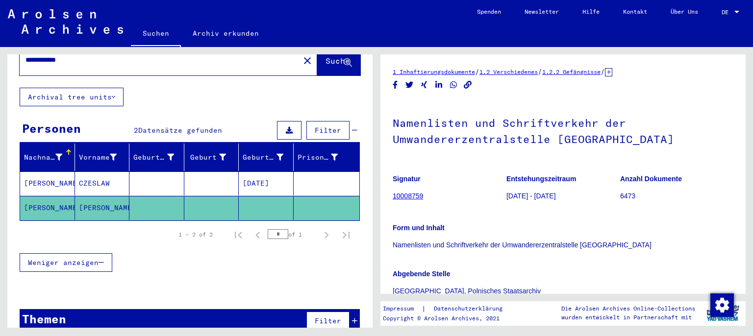
click at [95, 196] on mat-cell "[PERSON_NAME]" at bounding box center [102, 208] width 55 height 24
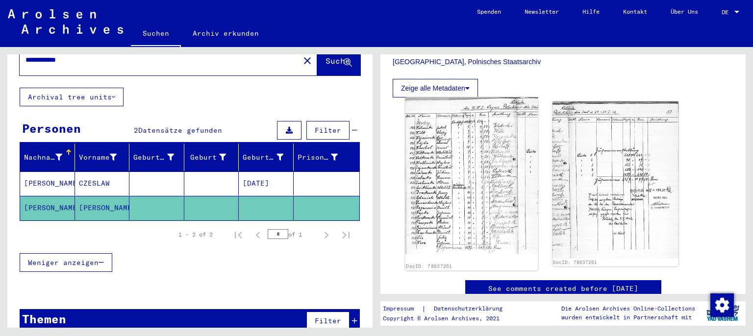
scroll to position [271, 0]
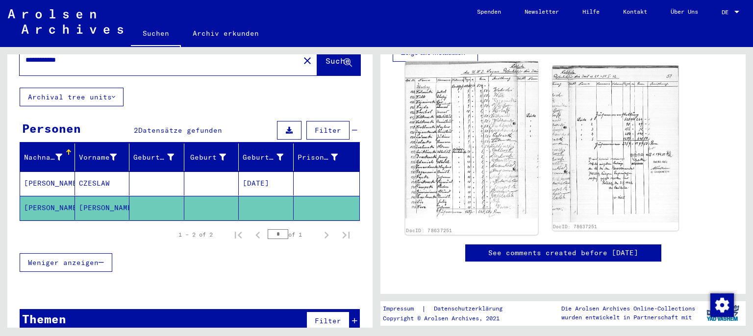
click at [464, 140] on img at bounding box center [472, 140] width 132 height 157
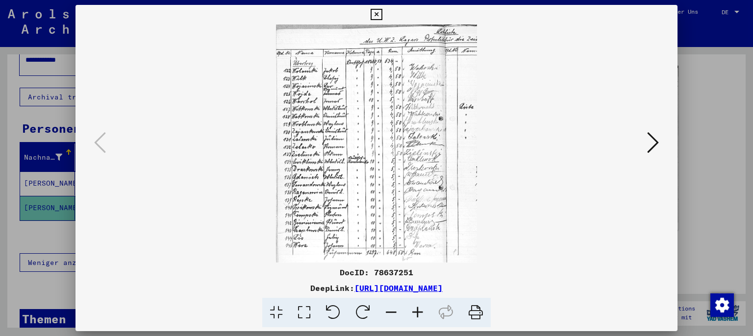
click at [382, 13] on icon at bounding box center [376, 15] width 11 height 12
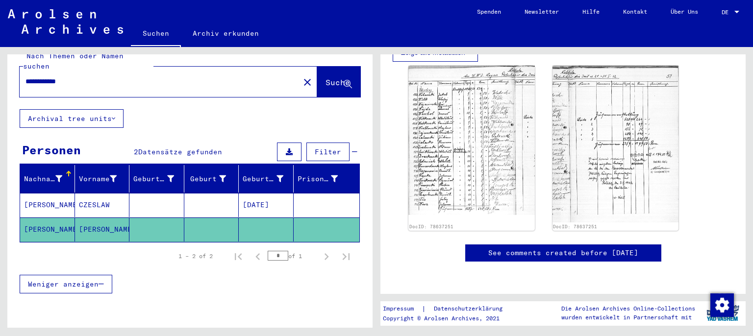
scroll to position [0, 0]
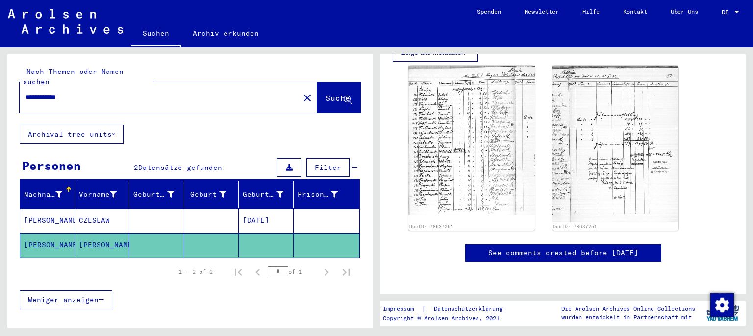
drag, startPoint x: 87, startPoint y: 79, endPoint x: 9, endPoint y: 88, distance: 78.9
click at [26, 92] on input "**********" at bounding box center [160, 97] width 268 height 10
type input "*****"
